Goal: Register for event/course

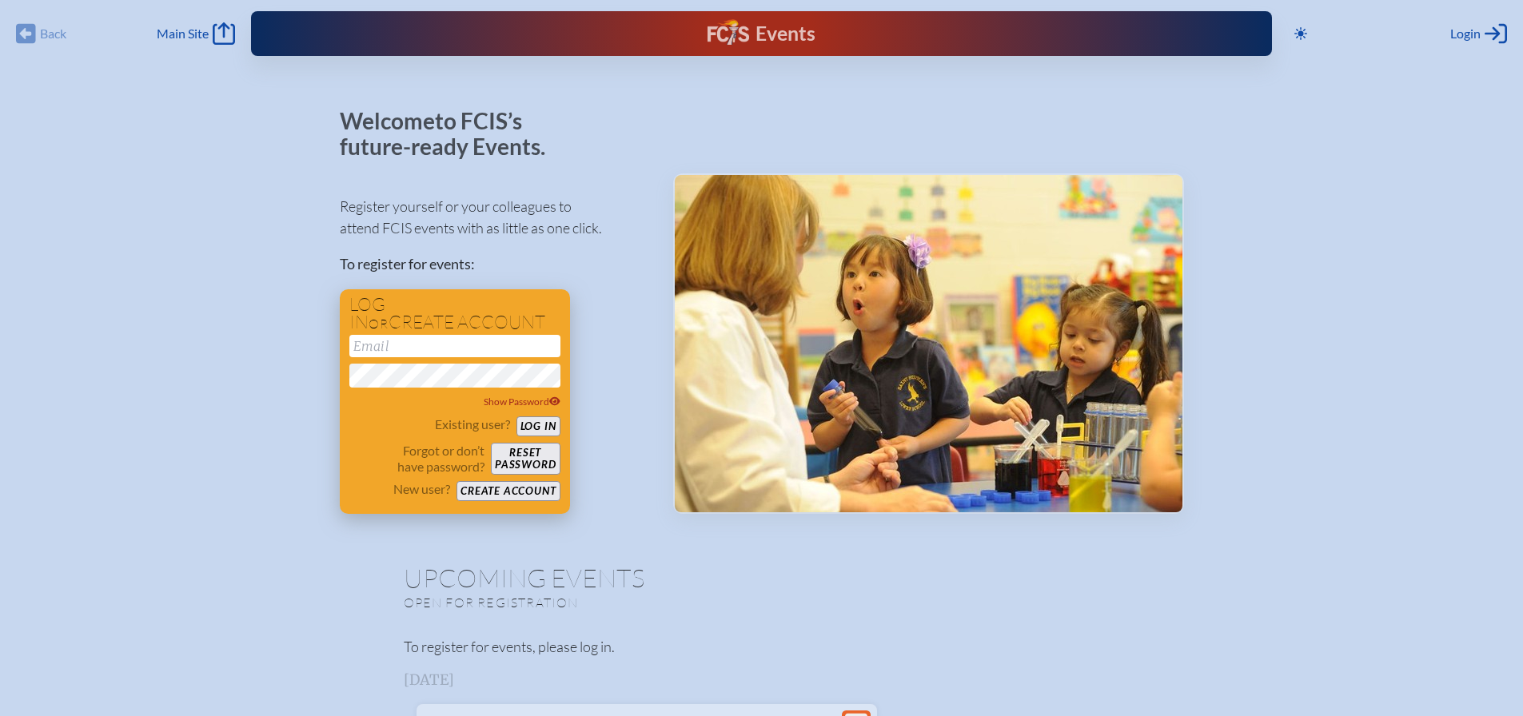
type input "[EMAIL_ADDRESS][DOMAIN_NAME]"
click at [541, 421] on button "Log in" at bounding box center [539, 427] width 44 height 20
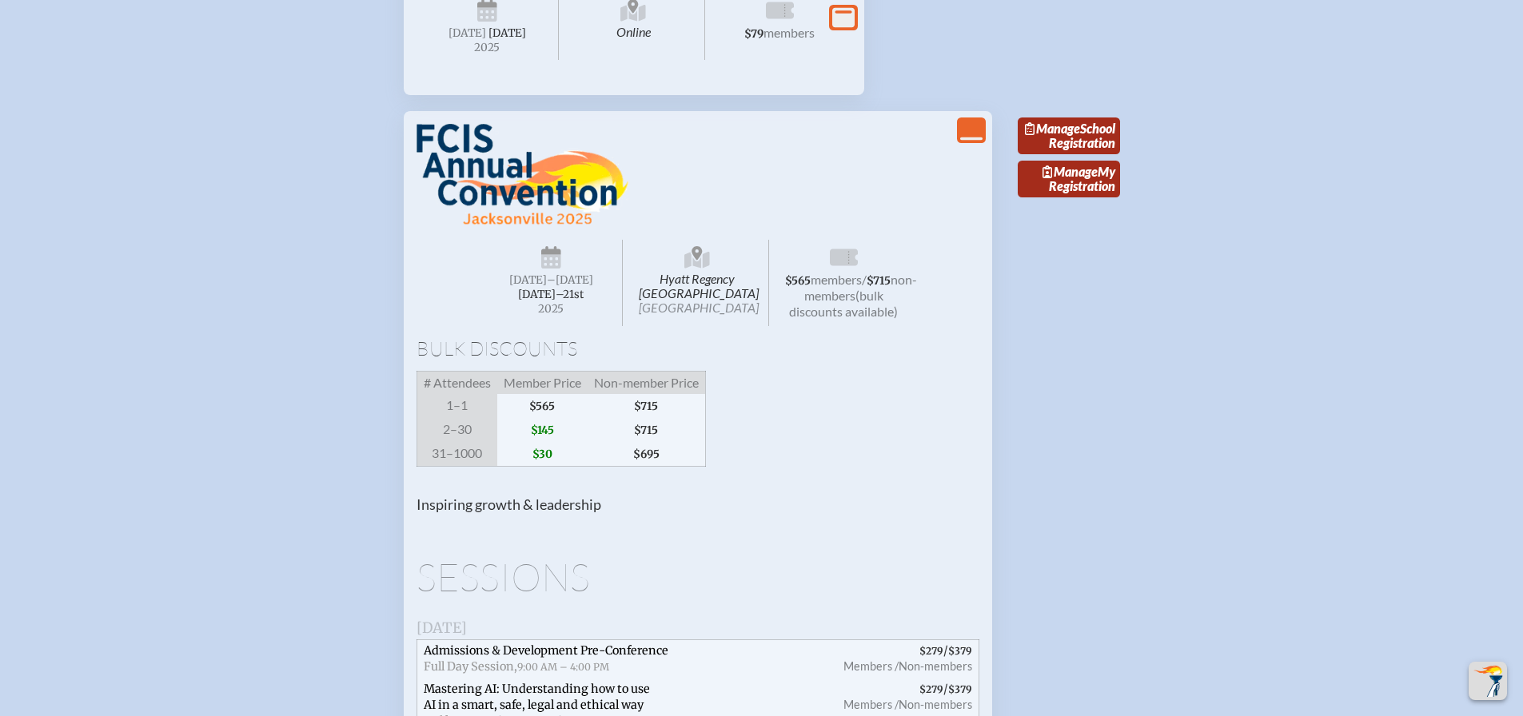
scroll to position [1519, 0]
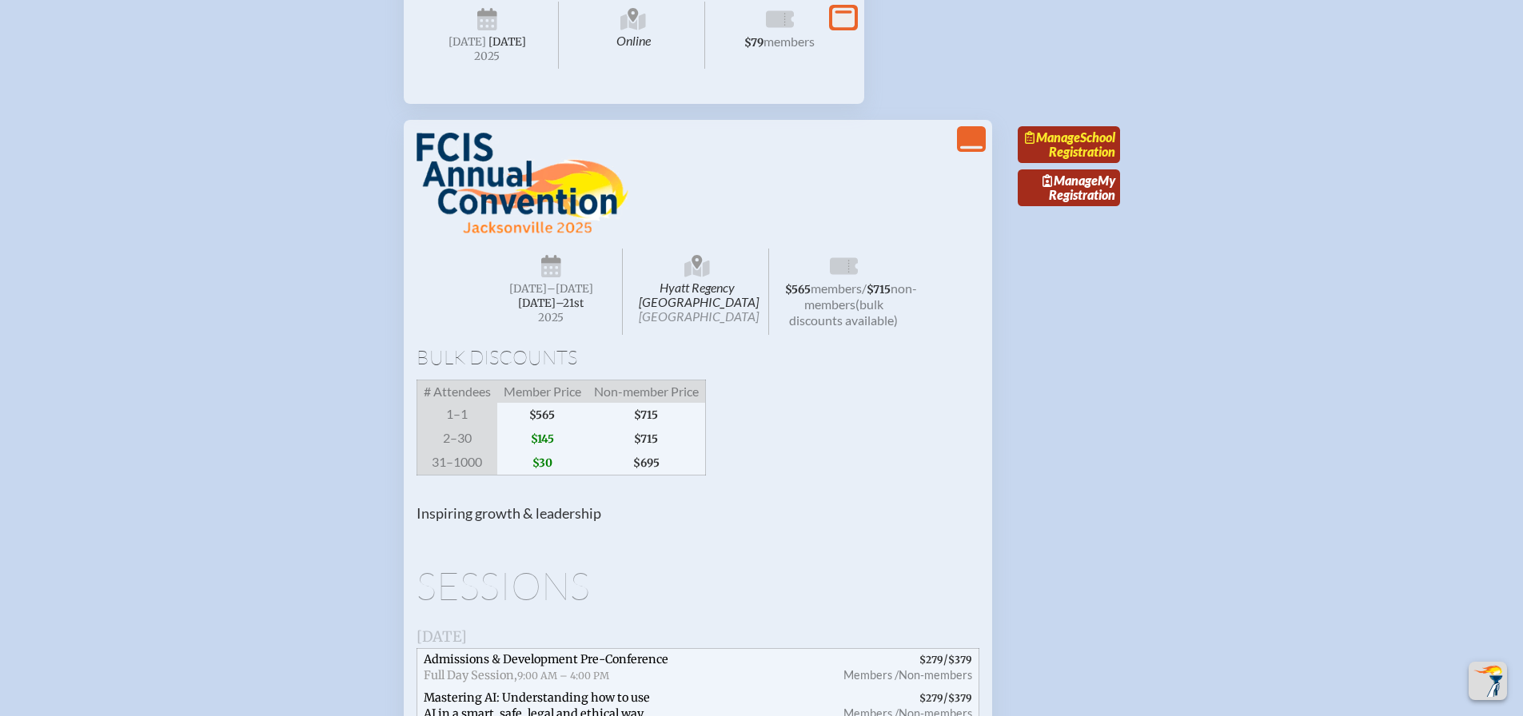
click at [1080, 145] on span "Manage" at bounding box center [1052, 137] width 55 height 15
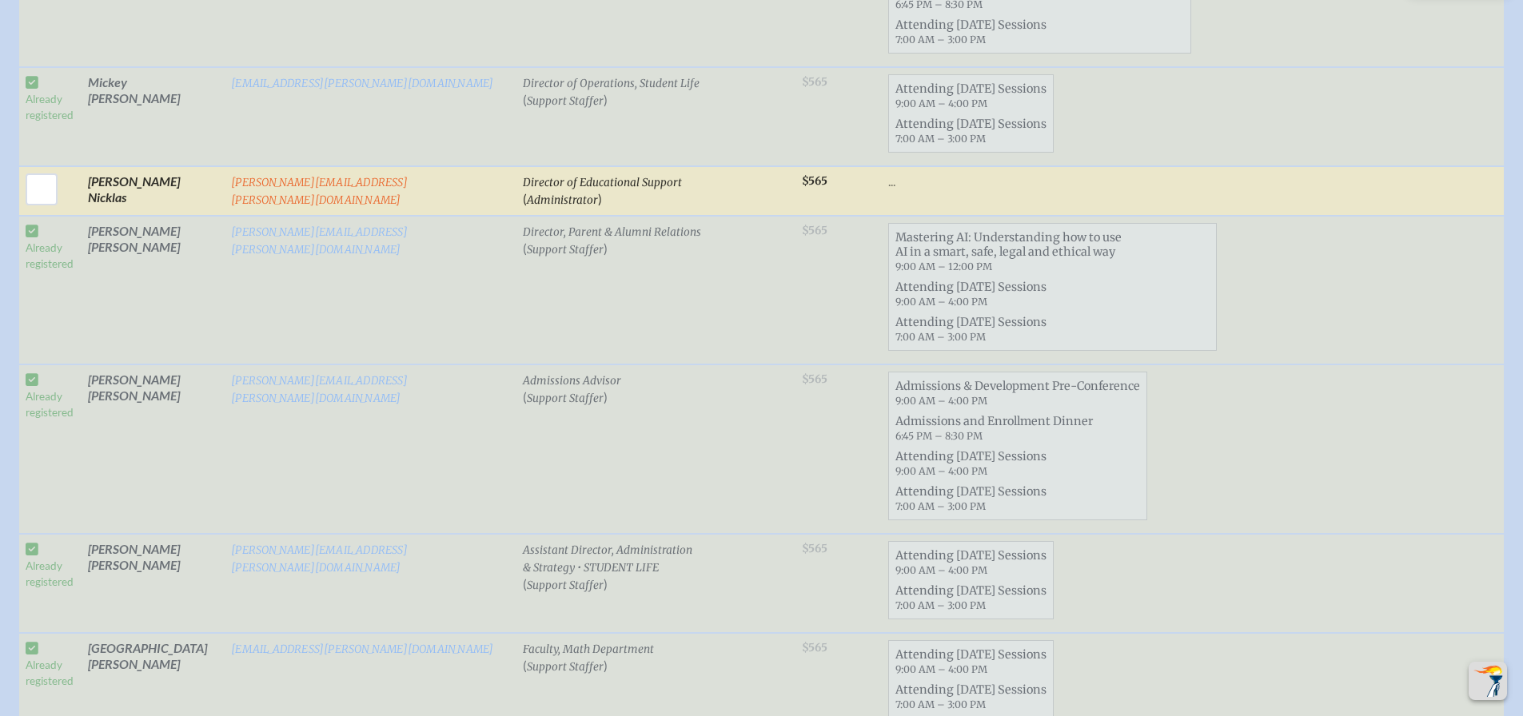
scroll to position [2159, 0]
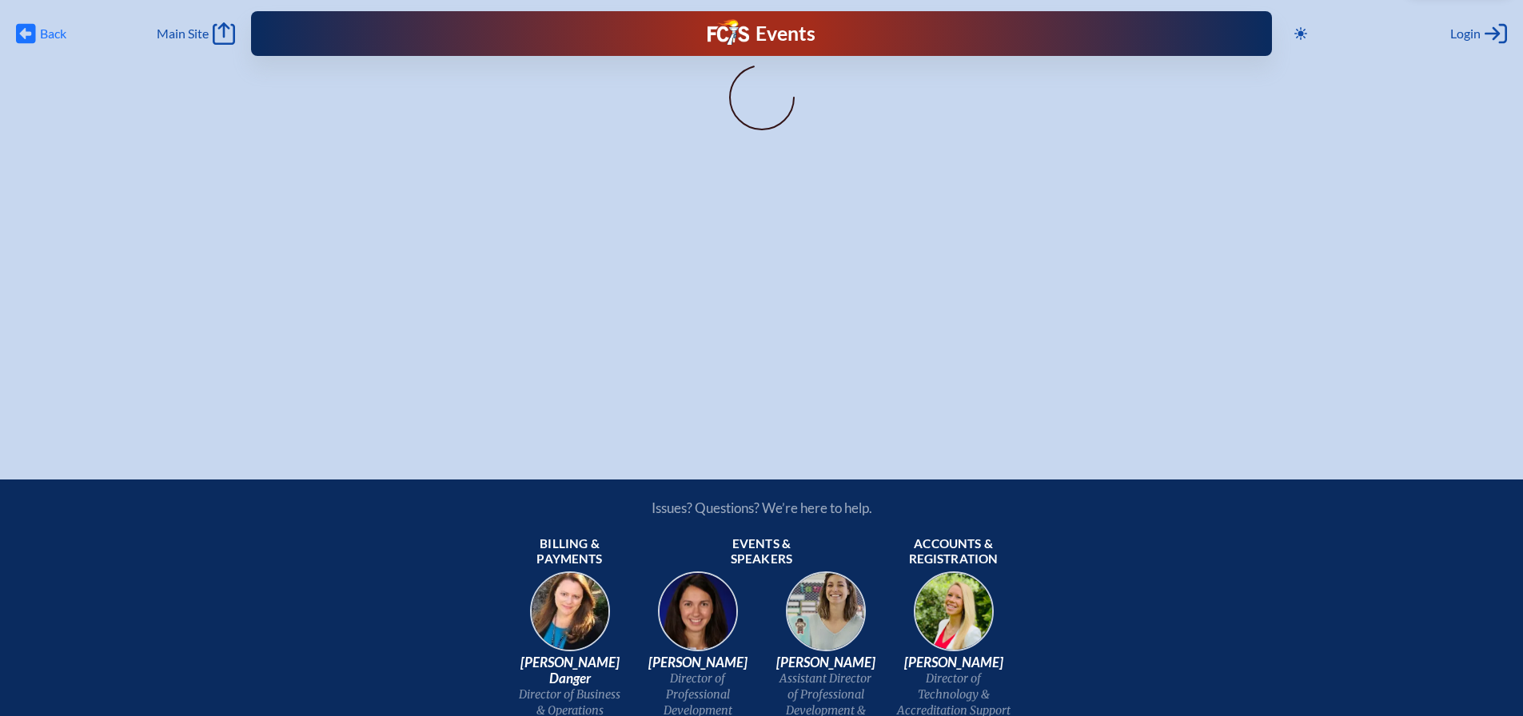
click at [23, 30] on icon at bounding box center [26, 34] width 20 height 20
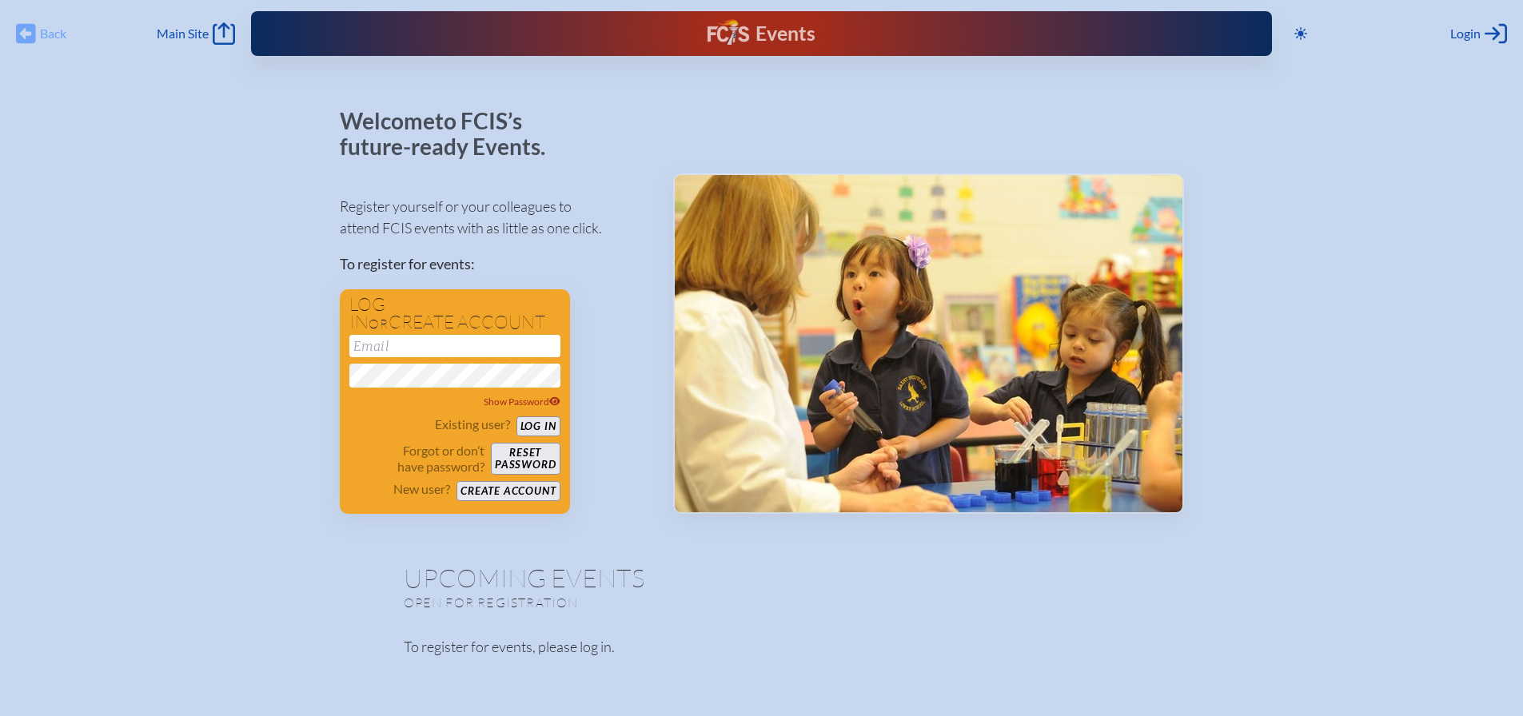
scroll to position [521, 0]
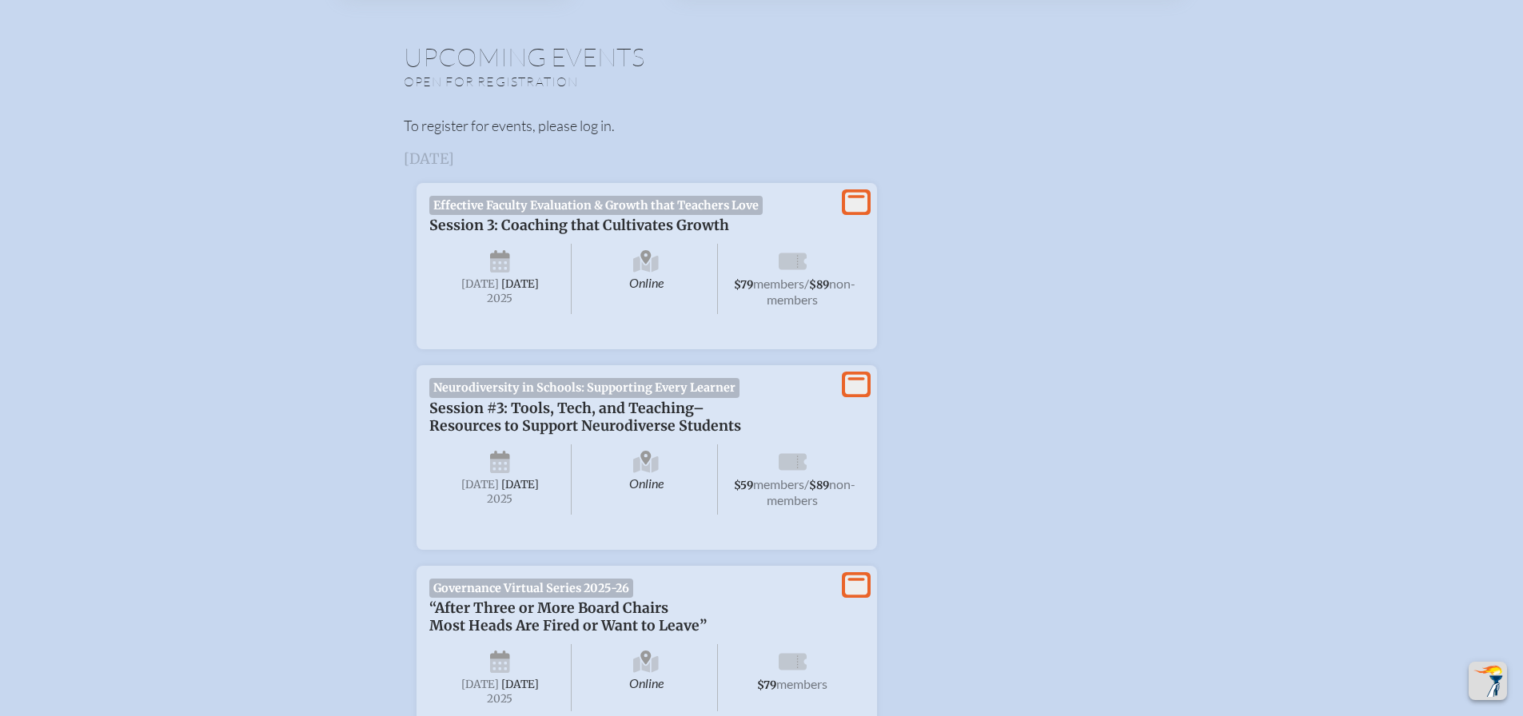
type input "[EMAIL_ADDRESS][DOMAIN_NAME]"
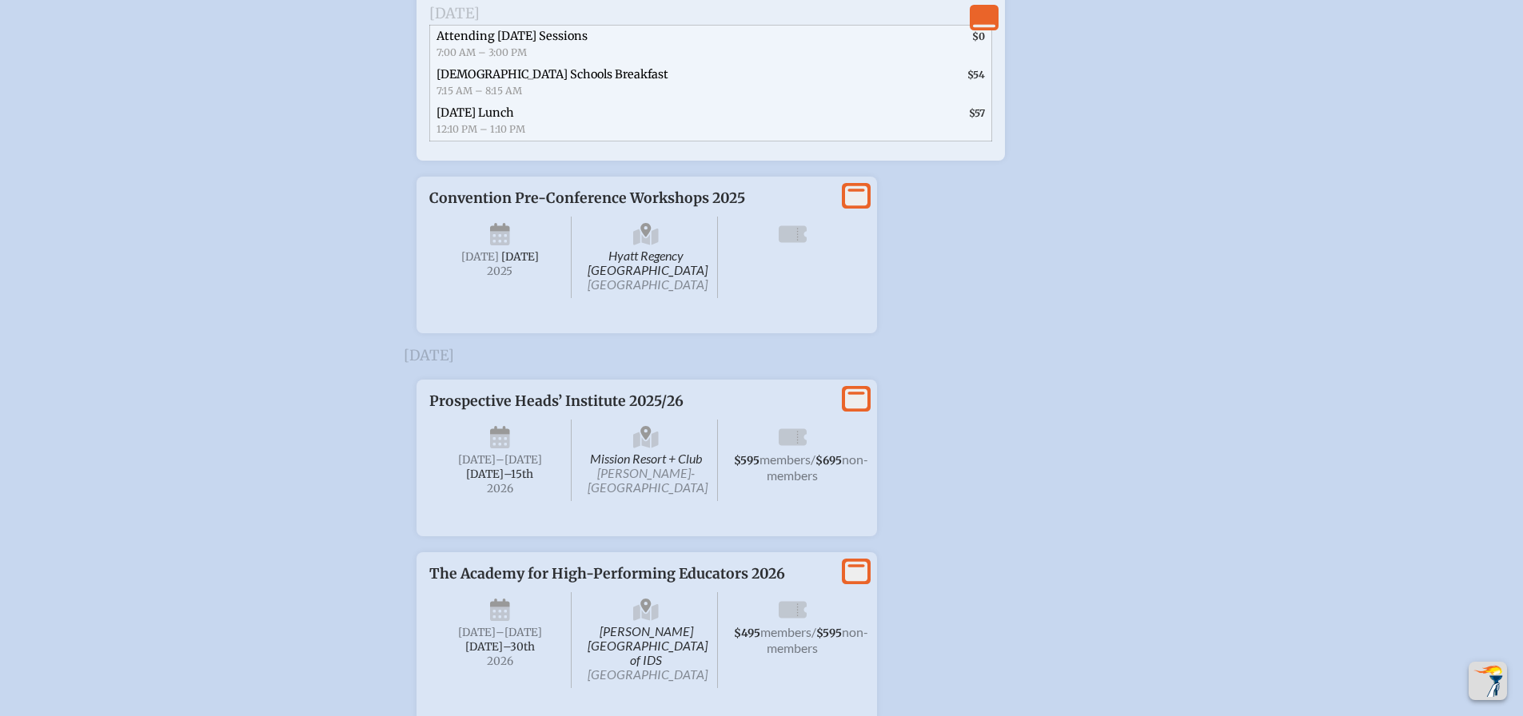
scroll to position [2760, 0]
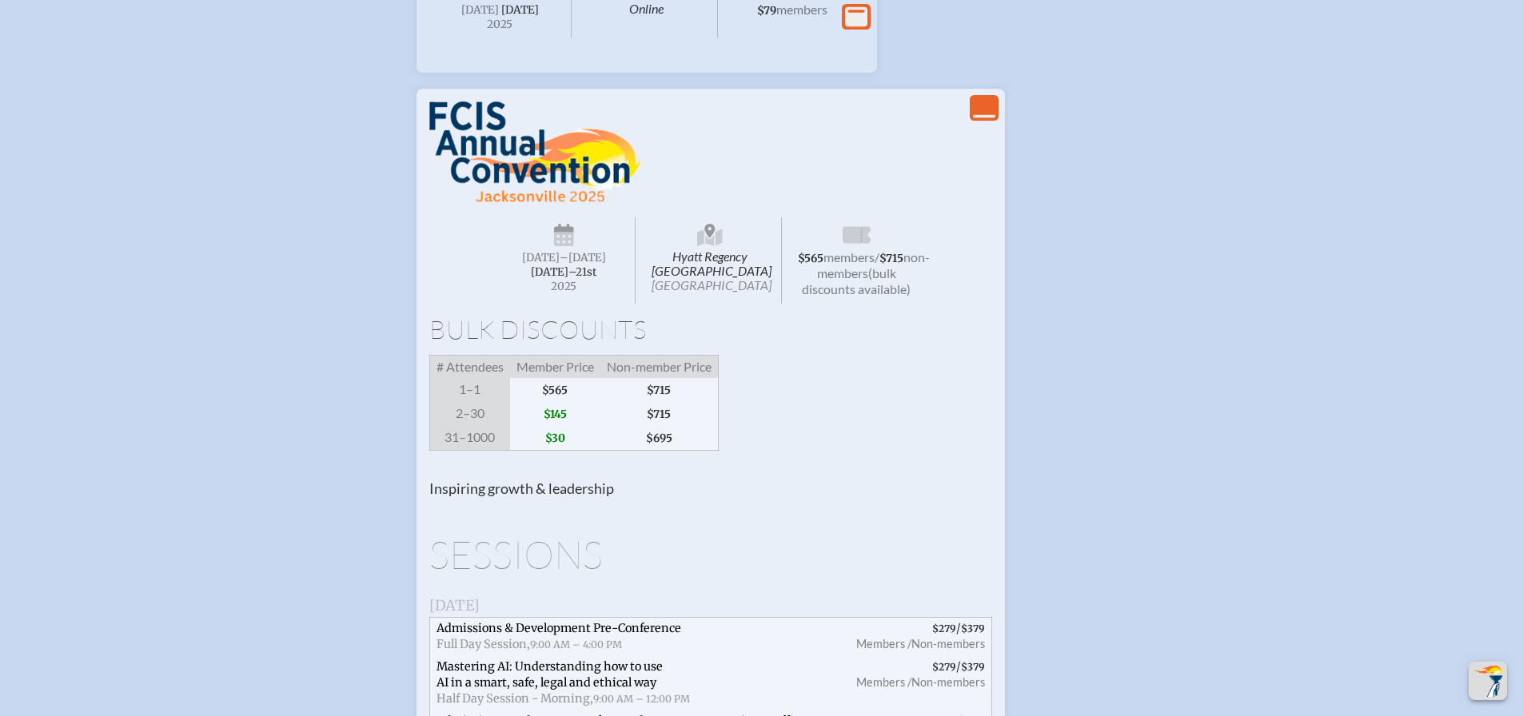
scroll to position [1961, 0]
